Goal: Task Accomplishment & Management: Manage account settings

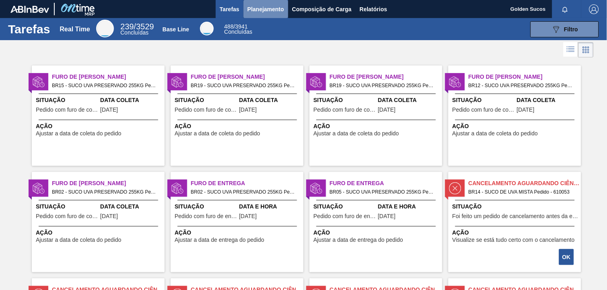
click at [265, 7] on span "Planejamento" at bounding box center [265, 9] width 37 height 10
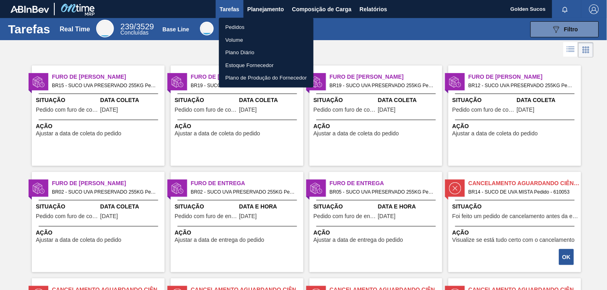
click at [243, 27] on li "Pedidos" at bounding box center [266, 27] width 95 height 13
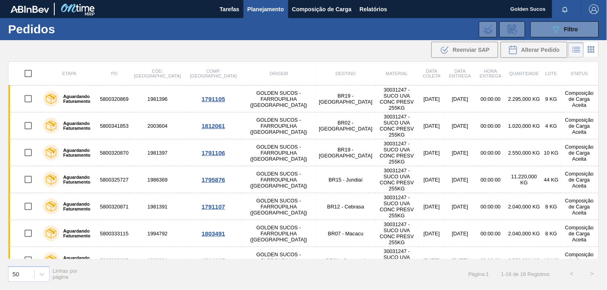
click at [589, 47] on icon at bounding box center [591, 50] width 10 height 10
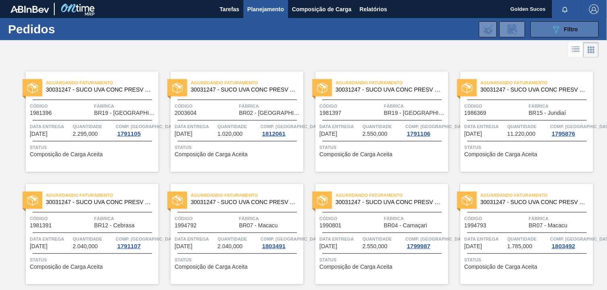
click at [573, 28] on span "Filtro" at bounding box center [571, 29] width 14 height 6
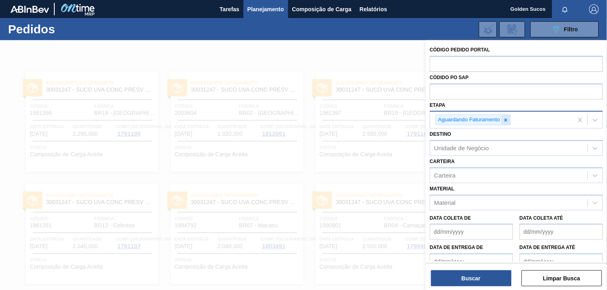
click at [505, 119] on icon at bounding box center [505, 120] width 3 height 3
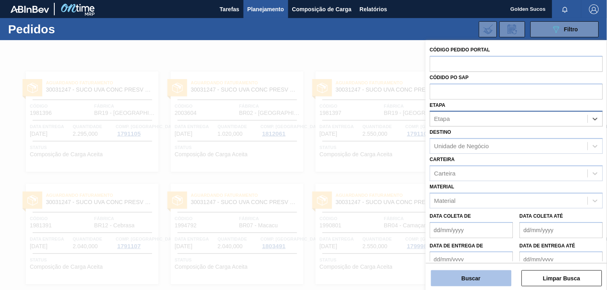
click at [488, 280] on button "Buscar" at bounding box center [471, 279] width 80 height 16
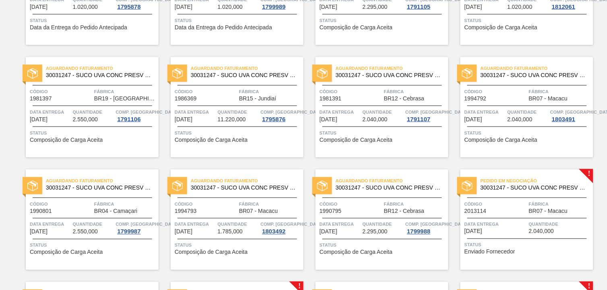
scroll to position [223, 0]
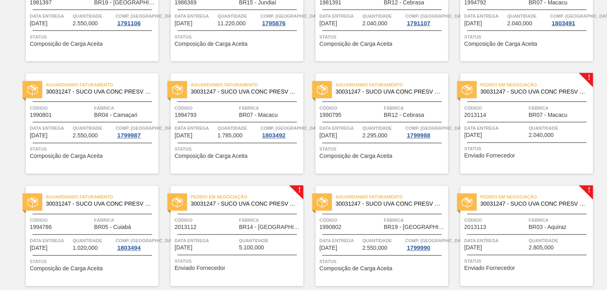
click at [564, 88] on span "Pedido em Negociação" at bounding box center [536, 85] width 113 height 8
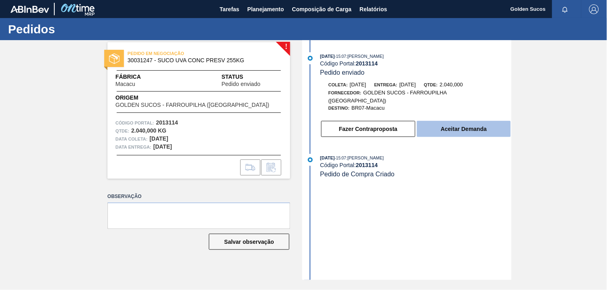
click at [463, 123] on button "Aceitar Demanda" at bounding box center [464, 129] width 94 height 16
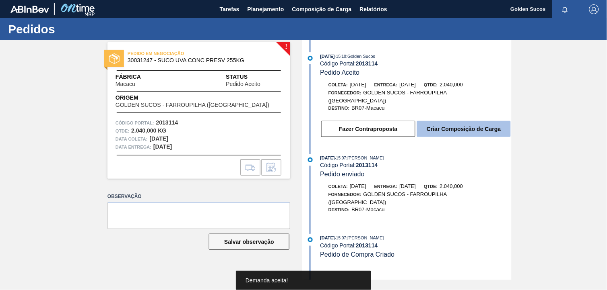
click at [469, 125] on button "Criar Composição de Carga" at bounding box center [464, 129] width 94 height 16
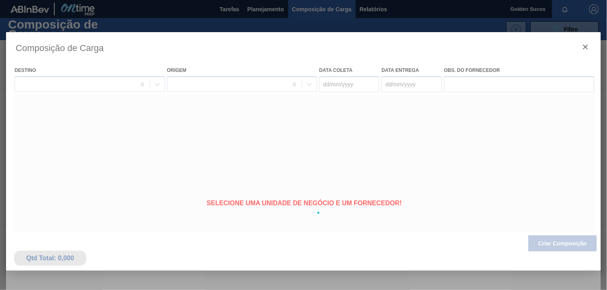
type coleta "[DATE]"
type entrega "[DATE]"
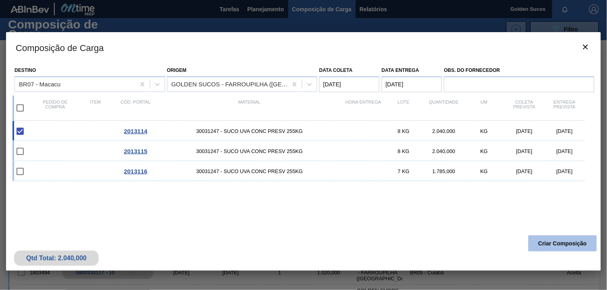
click at [557, 244] on button "Criar Composição" at bounding box center [562, 244] width 68 height 16
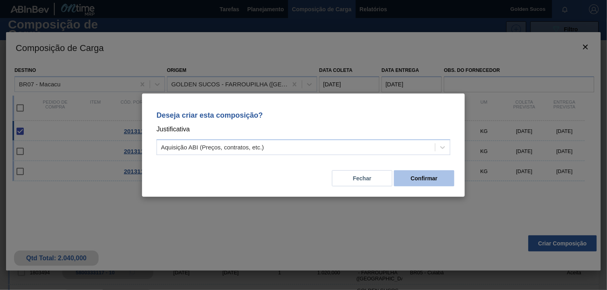
click at [445, 182] on button "Confirmar" at bounding box center [424, 179] width 60 height 16
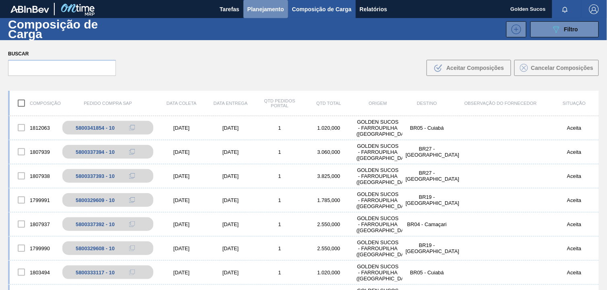
click at [275, 10] on span "Planejamento" at bounding box center [265, 9] width 37 height 10
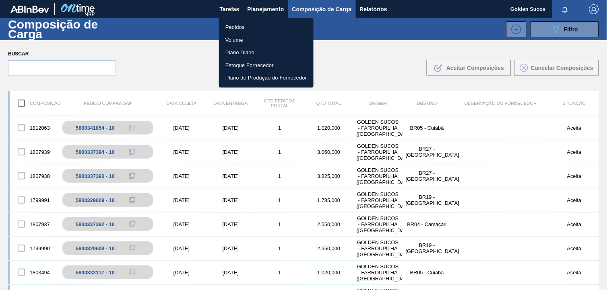
click at [245, 26] on li "Pedidos" at bounding box center [266, 27] width 95 height 13
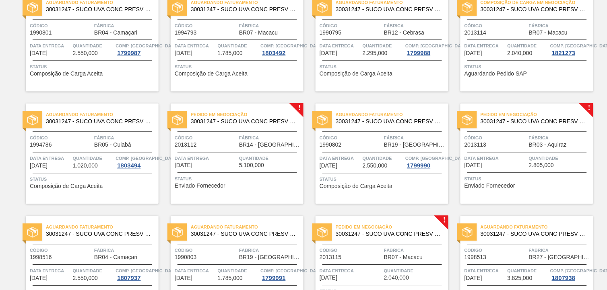
scroll to position [313, 0]
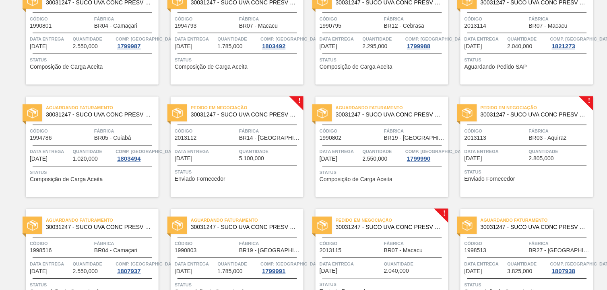
click at [263, 113] on span "30031247 - SUCO UVA CONC PRESV 255KG" at bounding box center [244, 115] width 106 height 6
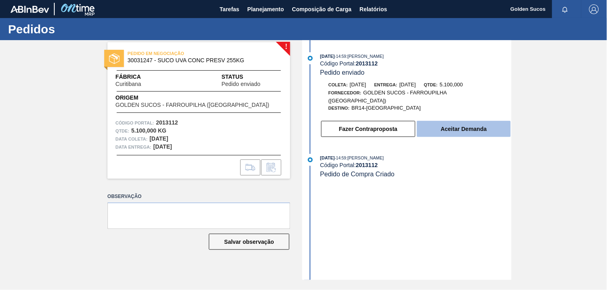
click at [453, 123] on button "Aceitar Demanda" at bounding box center [464, 129] width 94 height 16
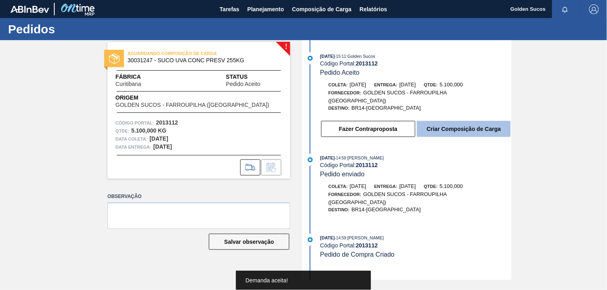
click at [478, 123] on button "Criar Composição de Carga" at bounding box center [464, 129] width 94 height 16
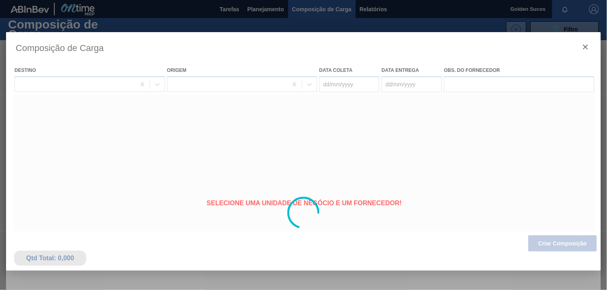
type coleta "[DATE]"
type entrega "[DATE]"
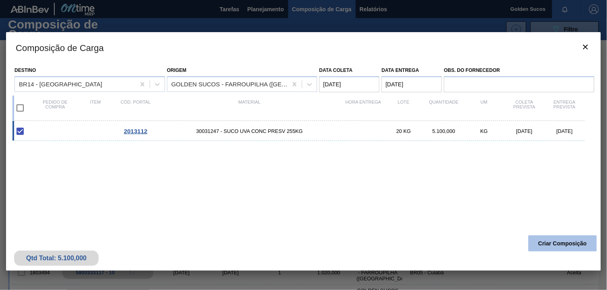
click at [569, 245] on button "Criar Composição" at bounding box center [562, 244] width 68 height 16
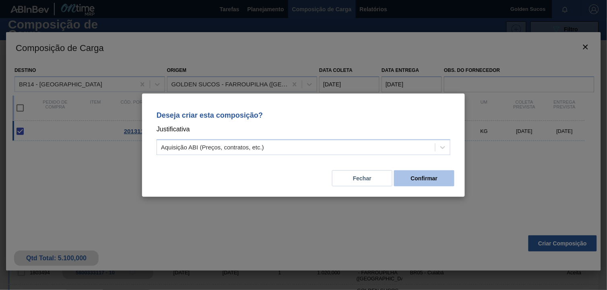
click at [440, 179] on button "Confirmar" at bounding box center [424, 179] width 60 height 16
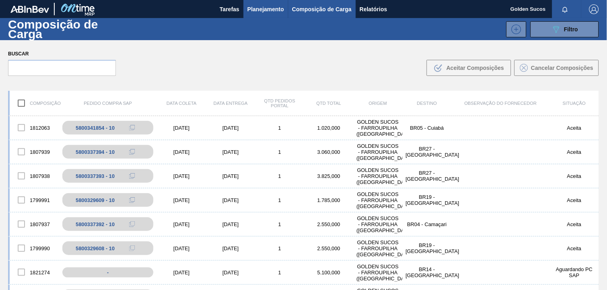
click at [274, 8] on span "Planejamento" at bounding box center [265, 9] width 37 height 10
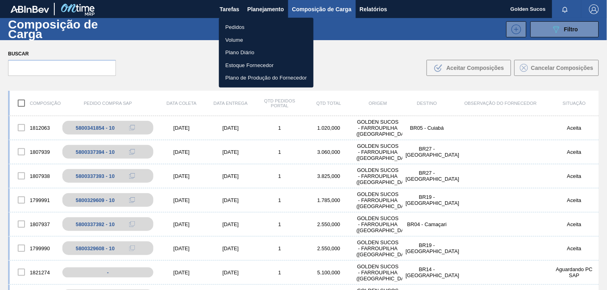
drag, startPoint x: 236, startPoint y: 27, endPoint x: 256, endPoint y: 27, distance: 19.7
click at [238, 27] on li "Pedidos" at bounding box center [266, 27] width 95 height 13
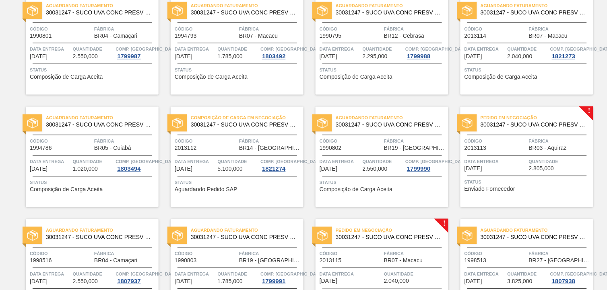
scroll to position [313, 0]
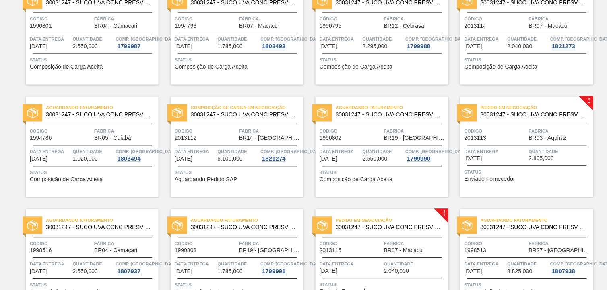
click at [547, 113] on span "30031247 - SUCO UVA CONC PRESV 255KG" at bounding box center [533, 115] width 106 height 6
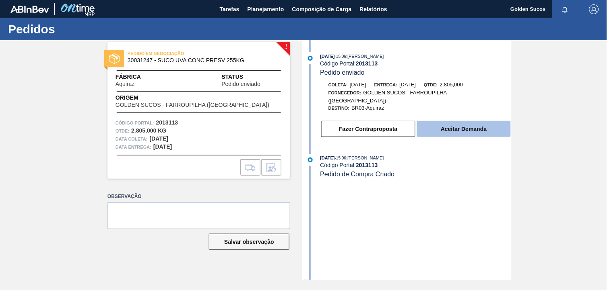
click at [487, 122] on button "Aceitar Demanda" at bounding box center [464, 129] width 94 height 16
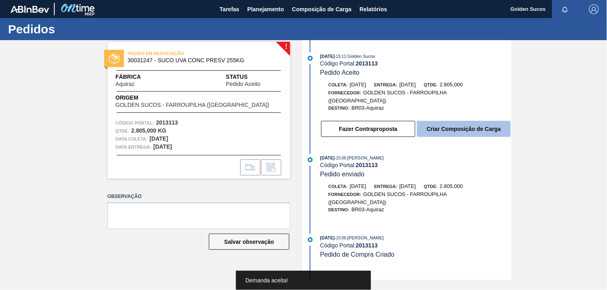
click at [463, 123] on button "Criar Composição de Carga" at bounding box center [464, 129] width 94 height 16
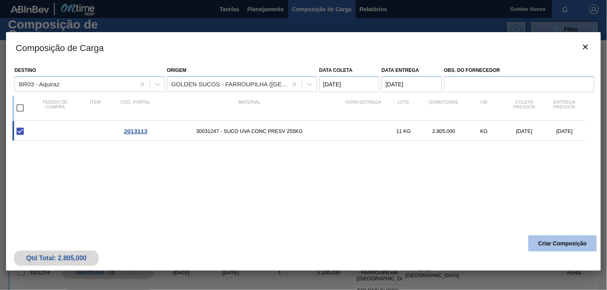
click at [578, 246] on button "Criar Composição" at bounding box center [562, 244] width 68 height 16
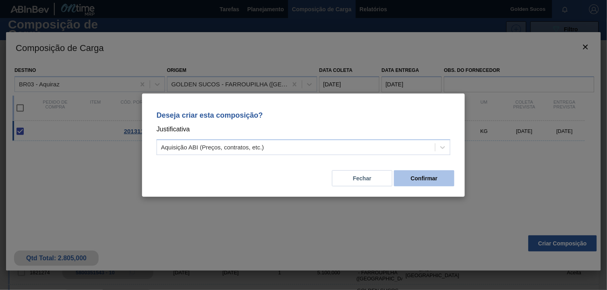
click at [429, 178] on button "Confirmar" at bounding box center [424, 179] width 60 height 16
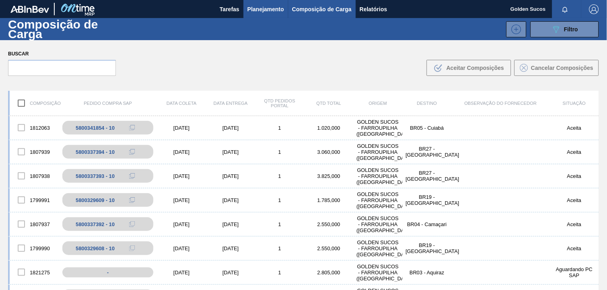
click at [264, 10] on span "Planejamento" at bounding box center [265, 9] width 37 height 10
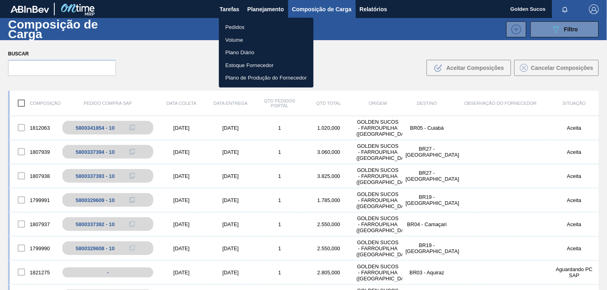
click at [238, 25] on li "Pedidos" at bounding box center [266, 27] width 95 height 13
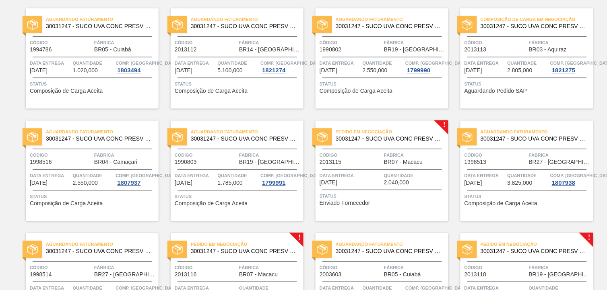
scroll to position [402, 0]
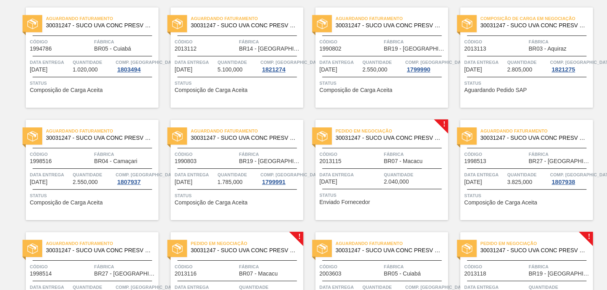
click at [416, 140] on span "30031247 - SUCO UVA CONC PRESV 255KG" at bounding box center [388, 138] width 106 height 6
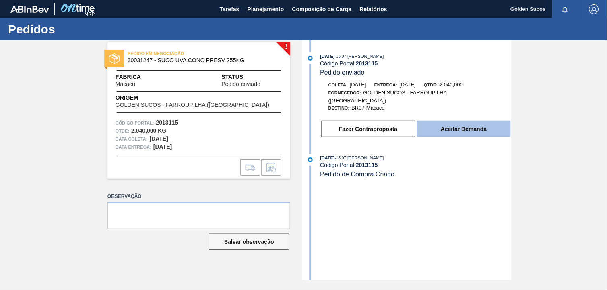
click at [479, 123] on button "Aceitar Demanda" at bounding box center [464, 129] width 94 height 16
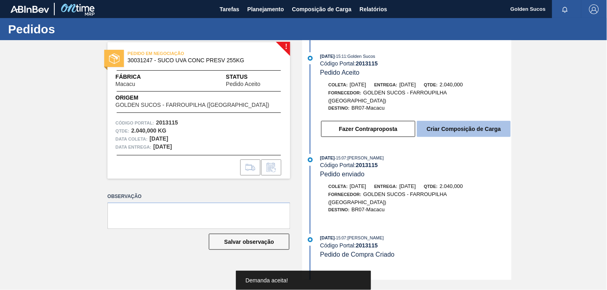
click at [491, 124] on button "Criar Composição de Carga" at bounding box center [464, 129] width 94 height 16
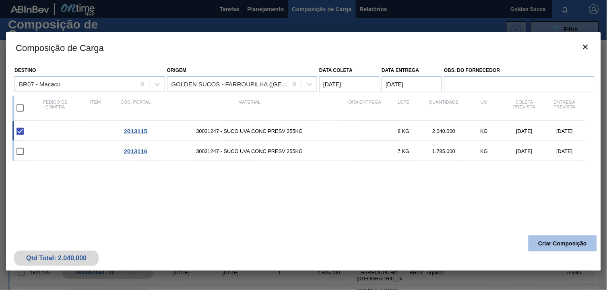
click at [570, 242] on button "Criar Composição" at bounding box center [562, 244] width 68 height 16
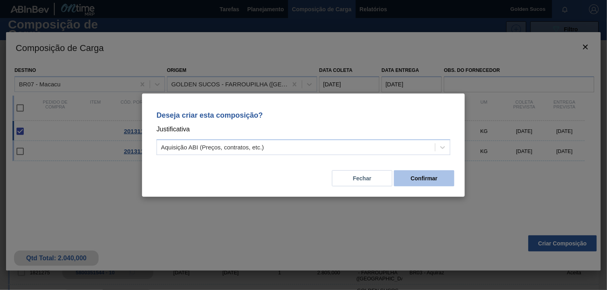
click at [437, 181] on button "Confirmar" at bounding box center [424, 179] width 60 height 16
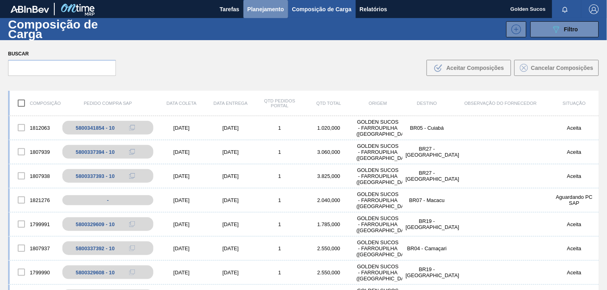
click at [272, 9] on span "Planejamento" at bounding box center [265, 9] width 37 height 10
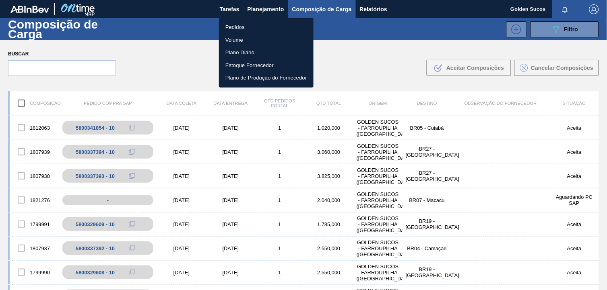
drag, startPoint x: 242, startPoint y: 25, endPoint x: 256, endPoint y: 29, distance: 14.1
click at [242, 25] on li "Pedidos" at bounding box center [266, 27] width 95 height 13
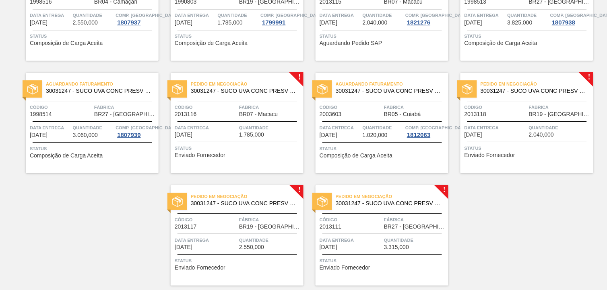
scroll to position [587, 0]
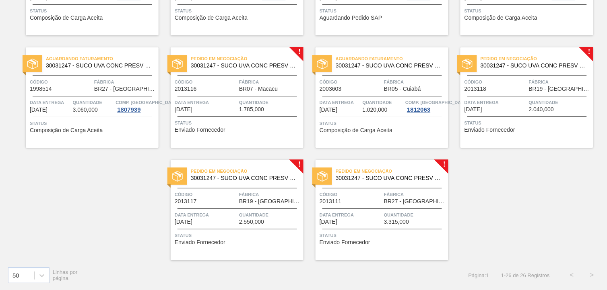
click at [264, 64] on span "30031247 - SUCO UVA CONC PRESV 255KG" at bounding box center [244, 66] width 106 height 6
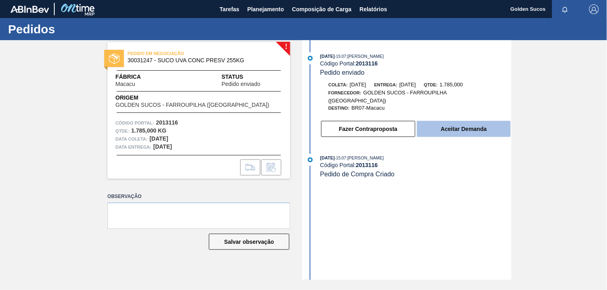
click at [471, 121] on button "Aceitar Demanda" at bounding box center [464, 129] width 94 height 16
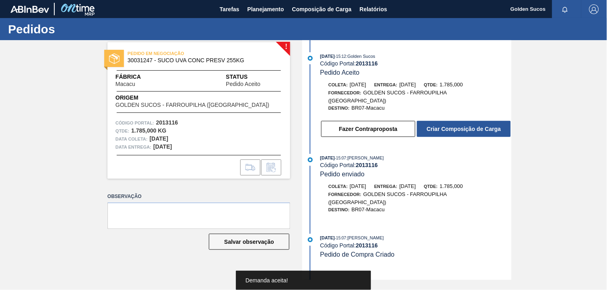
click at [472, 121] on button "Criar Composição de Carga" at bounding box center [464, 129] width 94 height 16
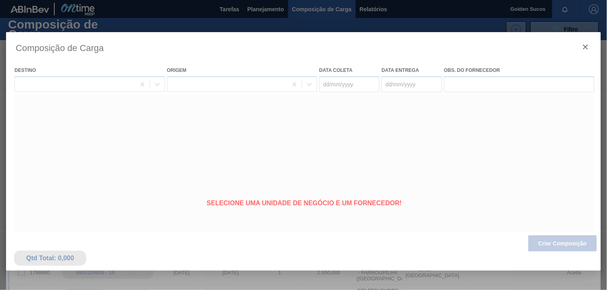
type coleta "[DATE]"
type entrega "[DATE]"
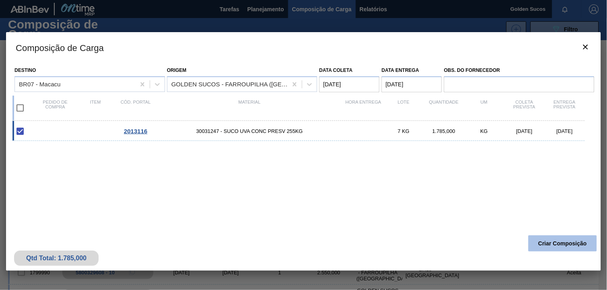
click at [570, 243] on button "Criar Composição" at bounding box center [562, 244] width 68 height 16
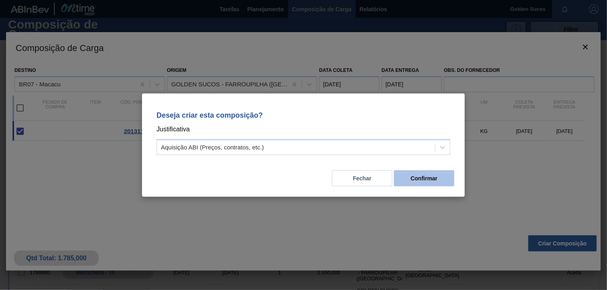
click at [420, 180] on button "Confirmar" at bounding box center [424, 179] width 60 height 16
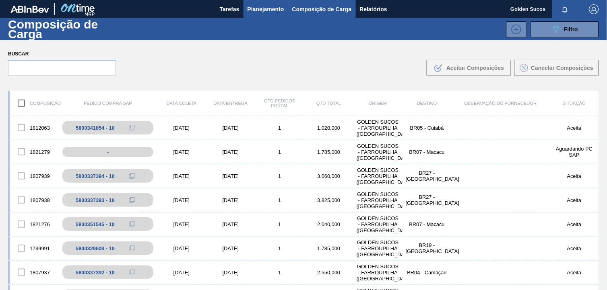
click at [277, 14] on span "Planejamento" at bounding box center [265, 9] width 37 height 10
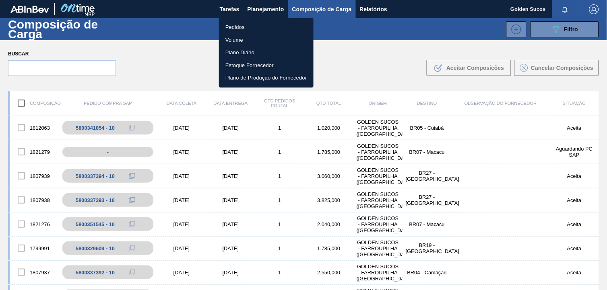
click at [244, 26] on li "Pedidos" at bounding box center [266, 27] width 95 height 13
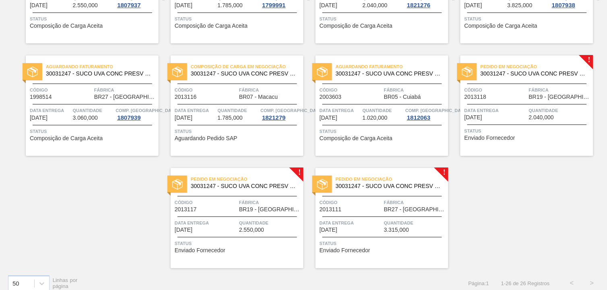
scroll to position [581, 0]
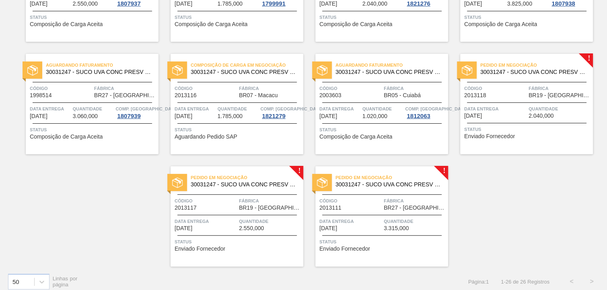
click at [544, 70] on span "30031247 - SUCO UVA CONC PRESV 255KG" at bounding box center [533, 72] width 106 height 6
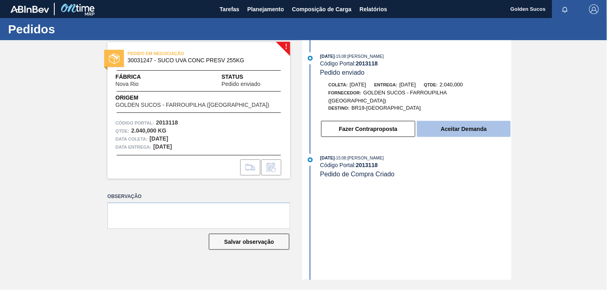
click at [485, 125] on button "Aceitar Demanda" at bounding box center [464, 129] width 94 height 16
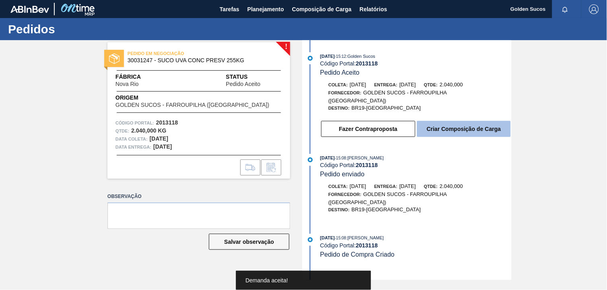
click at [492, 126] on button "Criar Composição de Carga" at bounding box center [464, 129] width 94 height 16
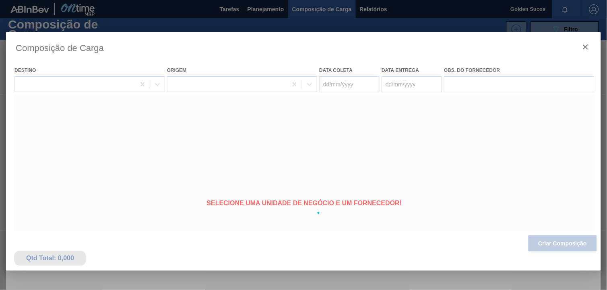
type coleta "[DATE]"
type entrega "[DATE]"
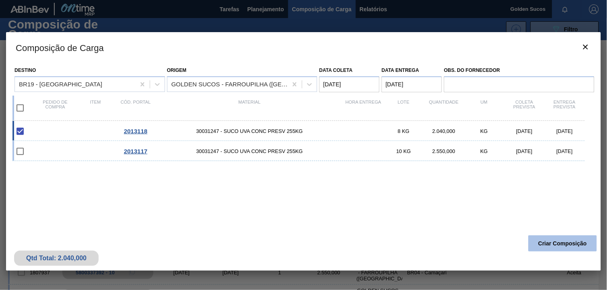
click at [573, 241] on button "Criar Composição" at bounding box center [562, 244] width 68 height 16
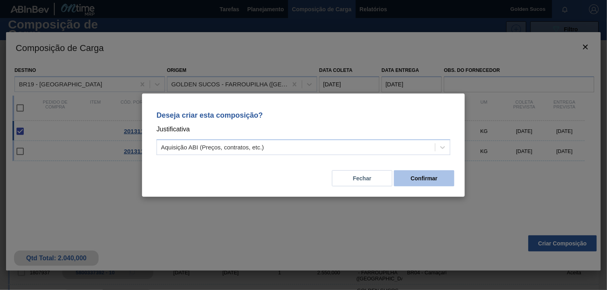
click at [425, 175] on button "Confirmar" at bounding box center [424, 179] width 60 height 16
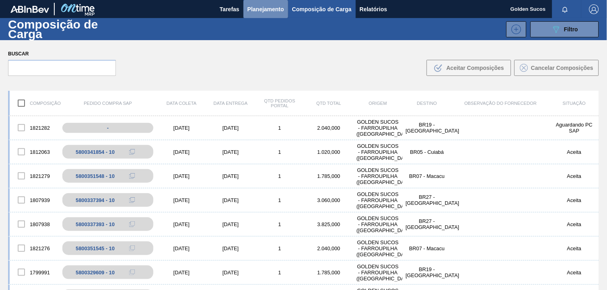
click at [272, 9] on span "Planejamento" at bounding box center [265, 9] width 37 height 10
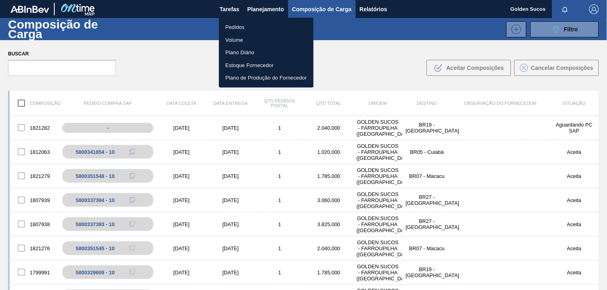
drag, startPoint x: 246, startPoint y: 23, endPoint x: 250, endPoint y: 22, distance: 4.2
click at [245, 23] on li "Pedidos" at bounding box center [266, 27] width 95 height 13
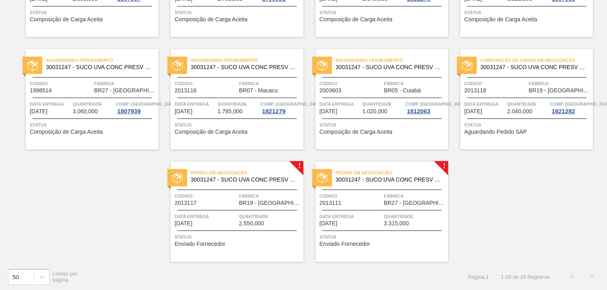
scroll to position [587, 0]
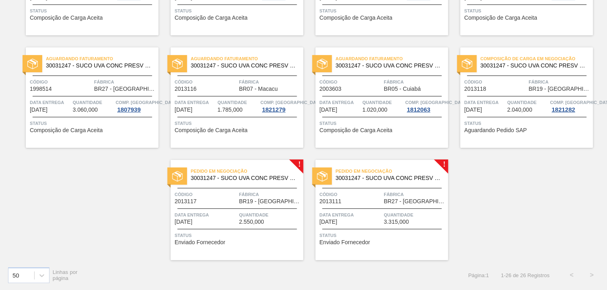
click at [265, 176] on span "30031247 - SUCO UVA CONC PRESV 255KG" at bounding box center [244, 178] width 106 height 6
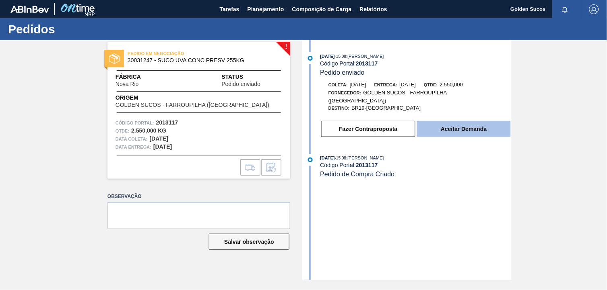
click at [472, 124] on button "Aceitar Demanda" at bounding box center [464, 129] width 94 height 16
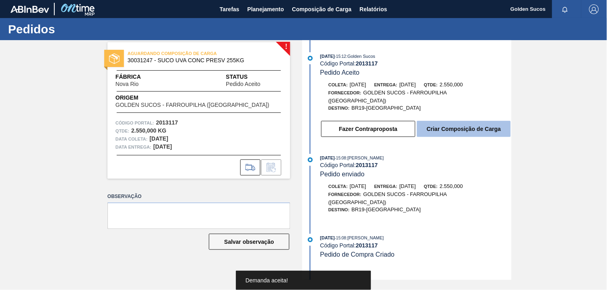
click at [482, 124] on button "Criar Composição de Carga" at bounding box center [464, 129] width 94 height 16
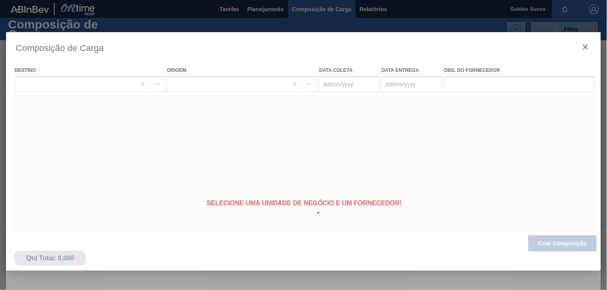
type coleta "[DATE]"
type entrega "[DATE]"
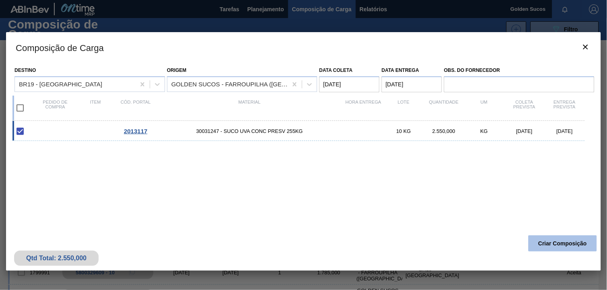
click at [576, 246] on button "Criar Composição" at bounding box center [562, 244] width 68 height 16
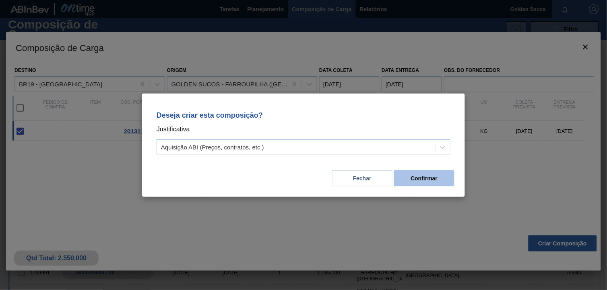
click at [437, 179] on button "Confirmar" at bounding box center [424, 179] width 60 height 16
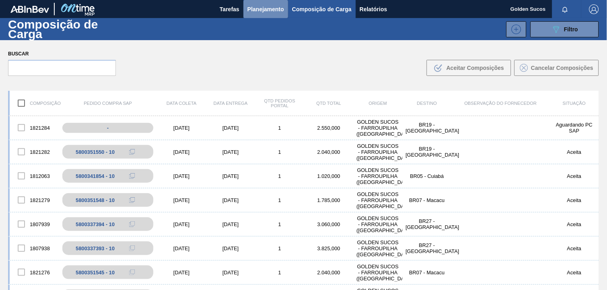
click at [267, 12] on span "Planejamento" at bounding box center [265, 9] width 37 height 10
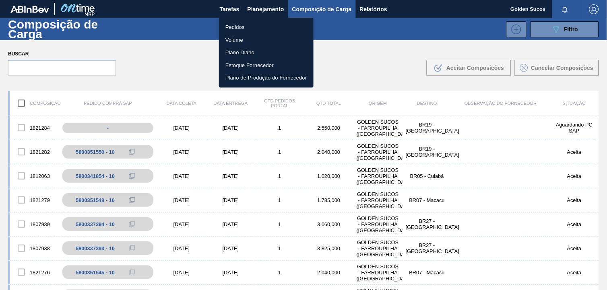
click at [243, 24] on li "Pedidos" at bounding box center [266, 27] width 95 height 13
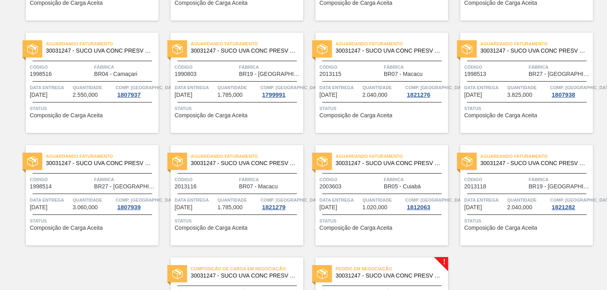
scroll to position [587, 0]
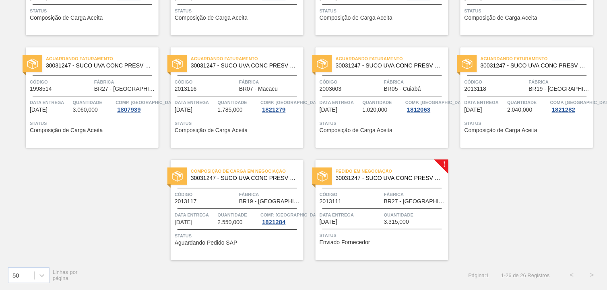
click at [419, 173] on span "Pedido em Negociação" at bounding box center [391, 171] width 113 height 8
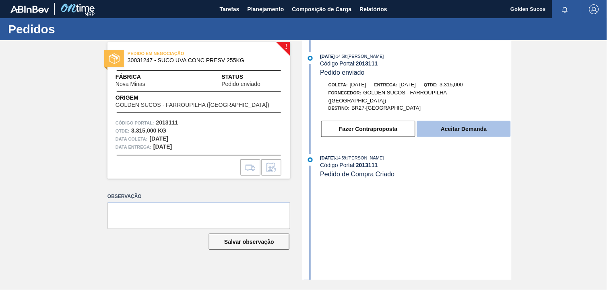
click at [486, 125] on button "Aceitar Demanda" at bounding box center [464, 129] width 94 height 16
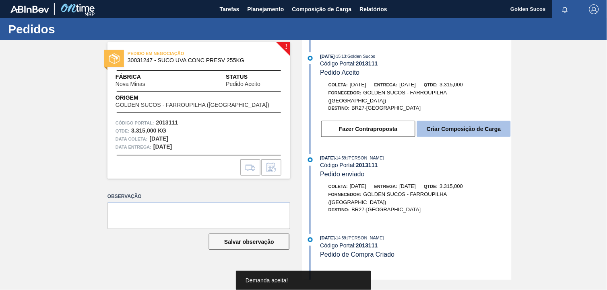
click at [484, 122] on button "Criar Composição de Carga" at bounding box center [464, 129] width 94 height 16
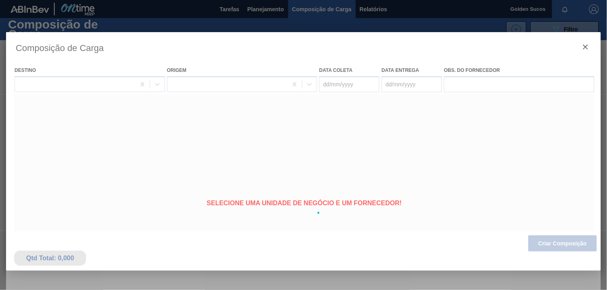
type coleta "[DATE]"
type entrega "[DATE]"
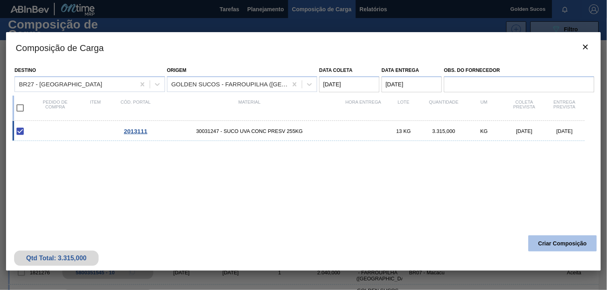
click at [585, 245] on button "Criar Composição" at bounding box center [562, 244] width 68 height 16
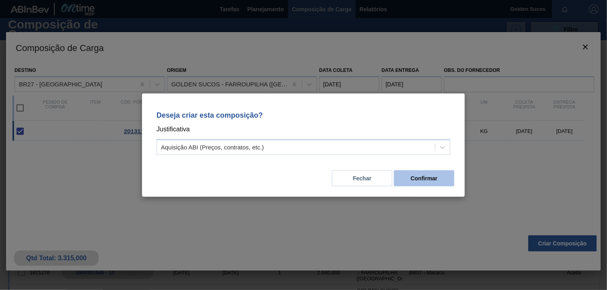
click at [427, 171] on button "Confirmar" at bounding box center [424, 179] width 60 height 16
